Goal: Navigation & Orientation: Find specific page/section

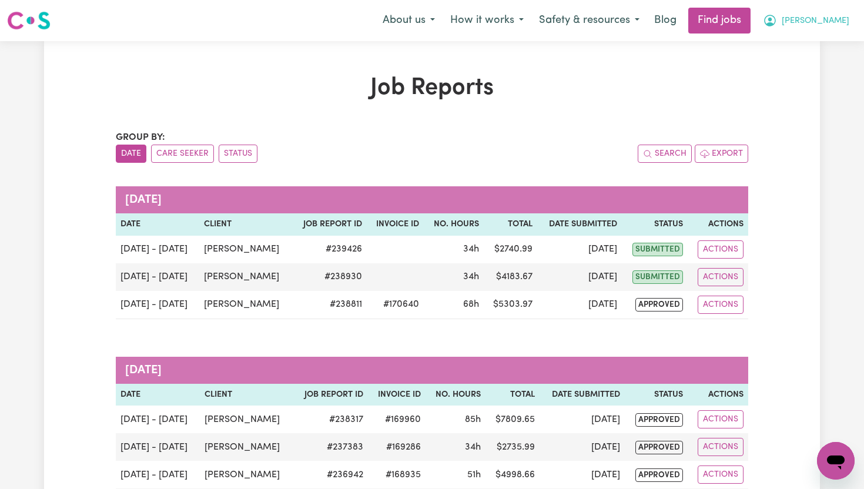
click at [838, 23] on span "[PERSON_NAME]" at bounding box center [816, 21] width 68 height 13
click at [824, 66] on link "My Dashboard" at bounding box center [810, 67] width 93 height 22
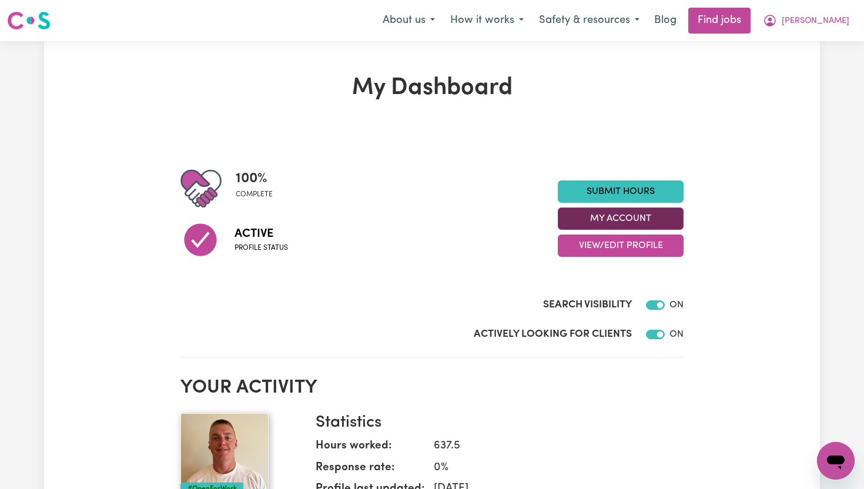
click at [669, 221] on button "My Account" at bounding box center [621, 219] width 126 height 22
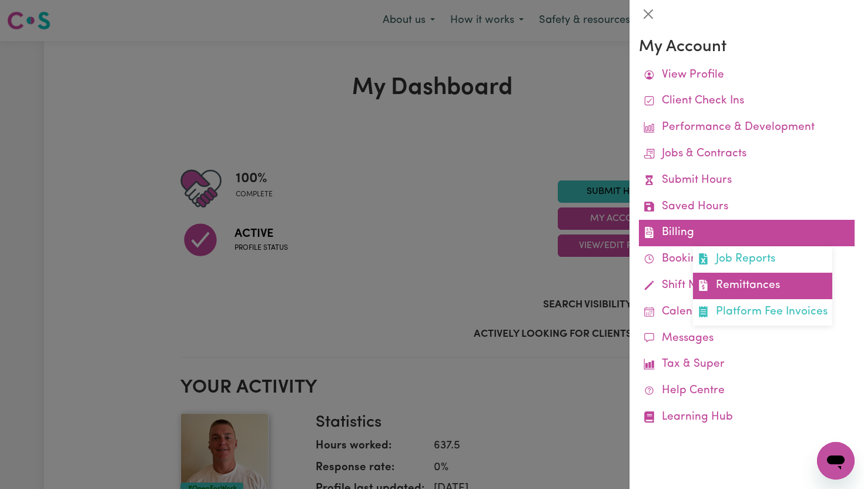
click at [750, 278] on link "Remittances" at bounding box center [762, 286] width 139 height 26
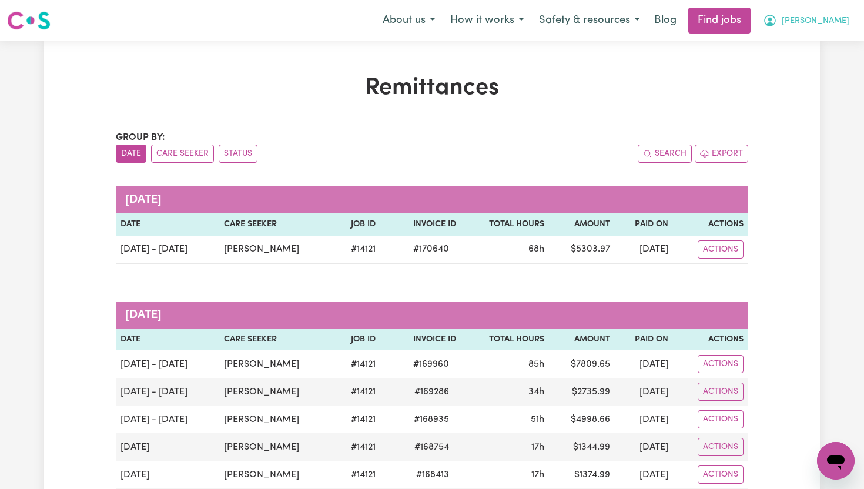
click at [838, 24] on span "[PERSON_NAME]" at bounding box center [816, 21] width 68 height 13
click at [821, 71] on link "My Dashboard" at bounding box center [810, 67] width 93 height 22
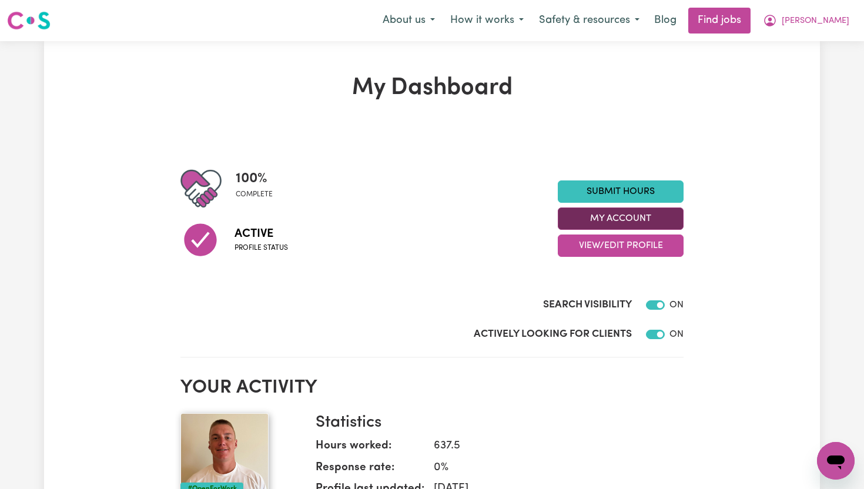
click at [634, 351] on section "100 % complete Active Profile status Submit Hours My Account View/Edit Profile …" at bounding box center [432, 245] width 503 height 228
click at [627, 212] on button "My Account" at bounding box center [621, 219] width 126 height 22
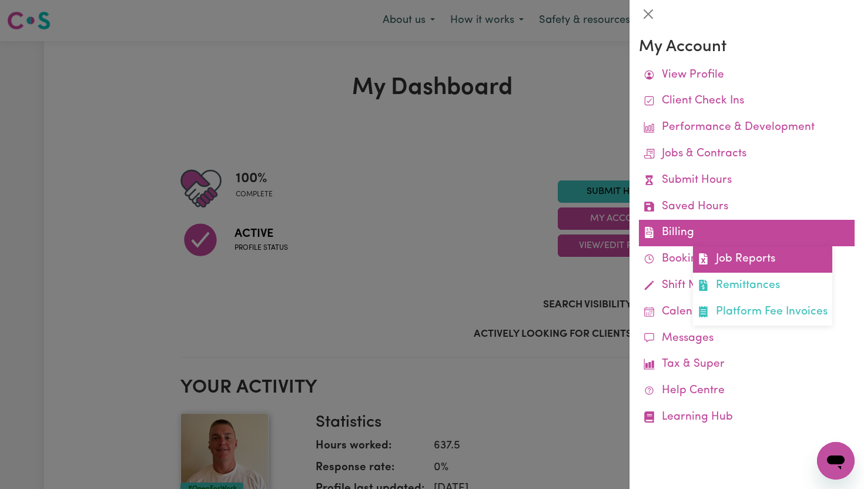
click at [748, 257] on link "Job Reports" at bounding box center [762, 259] width 139 height 26
